Goal: Book appointment/travel/reservation

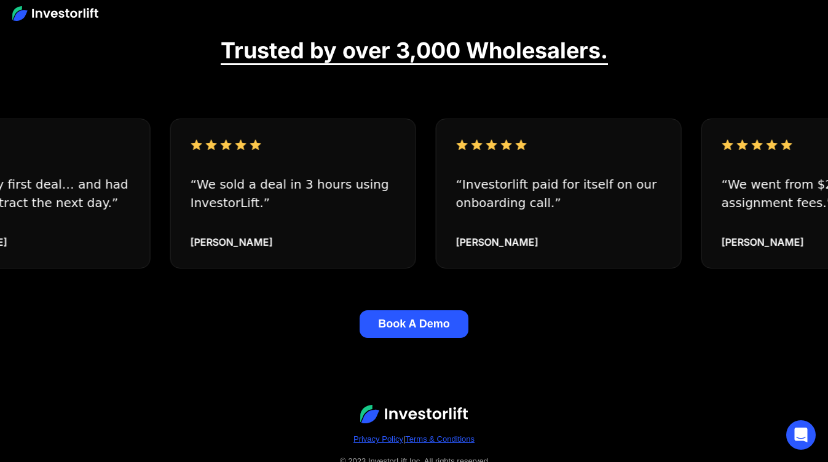
scroll to position [1573, 0]
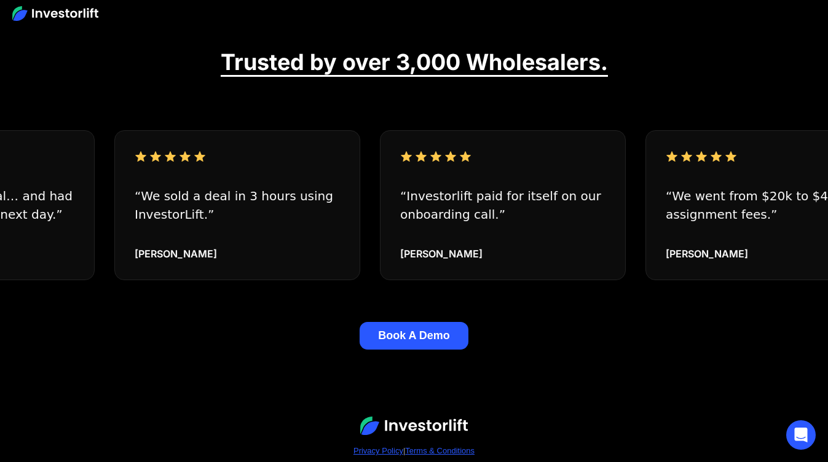
click at [392, 350] on button "Book A Demo" at bounding box center [414, 336] width 109 height 28
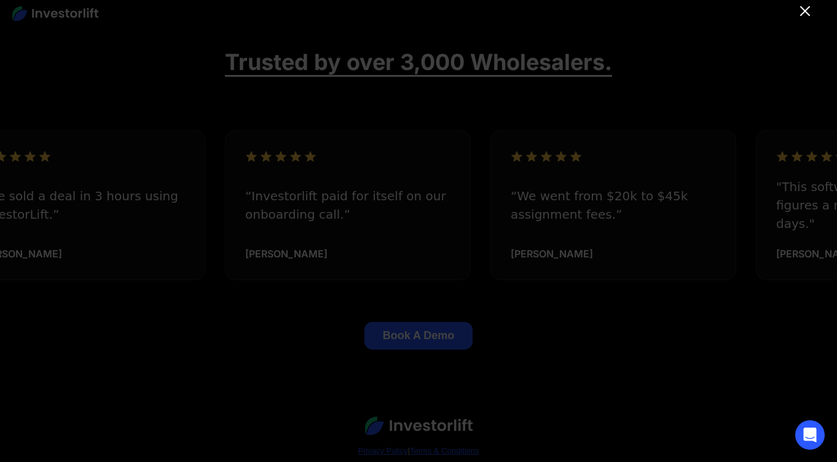
click at [799, 10] on icon "Close" at bounding box center [805, 11] width 15 height 15
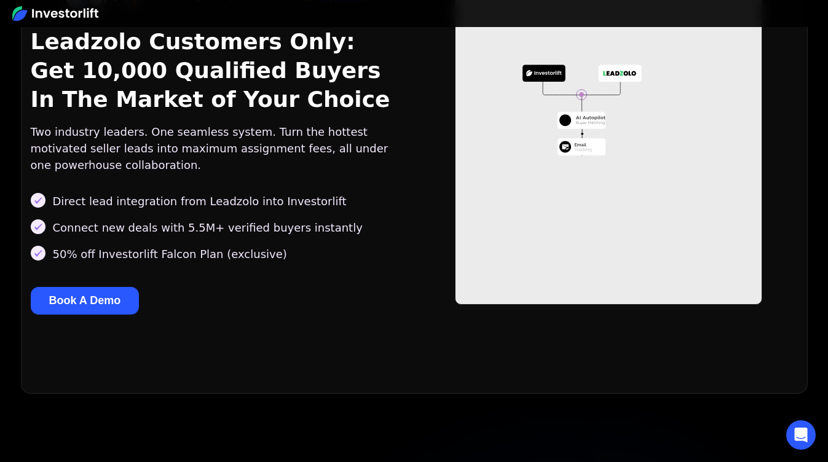
scroll to position [0, 0]
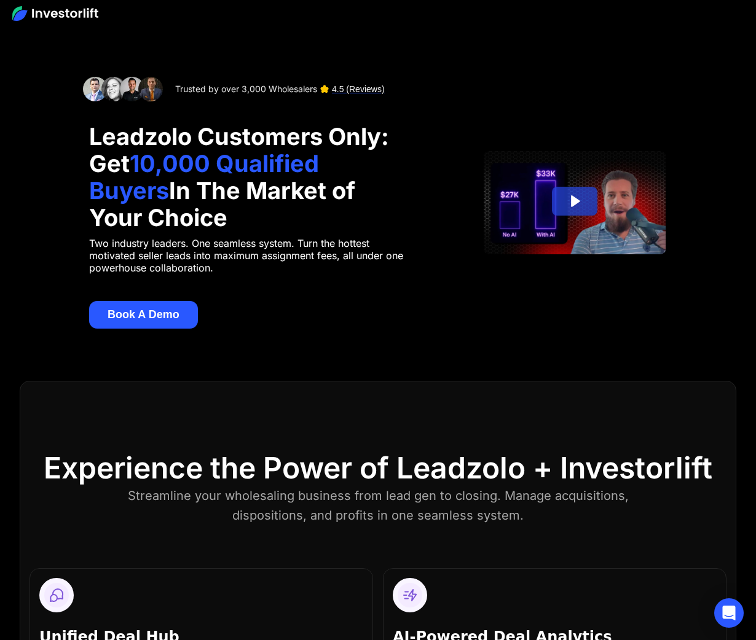
click at [382, 31] on section "Trusted by over 3,000 Wholesalers 4.5 (Reviews) Leadzolo Customers Only: Get 10…" at bounding box center [378, 203] width 756 height 356
